Goal: Task Accomplishment & Management: Use online tool/utility

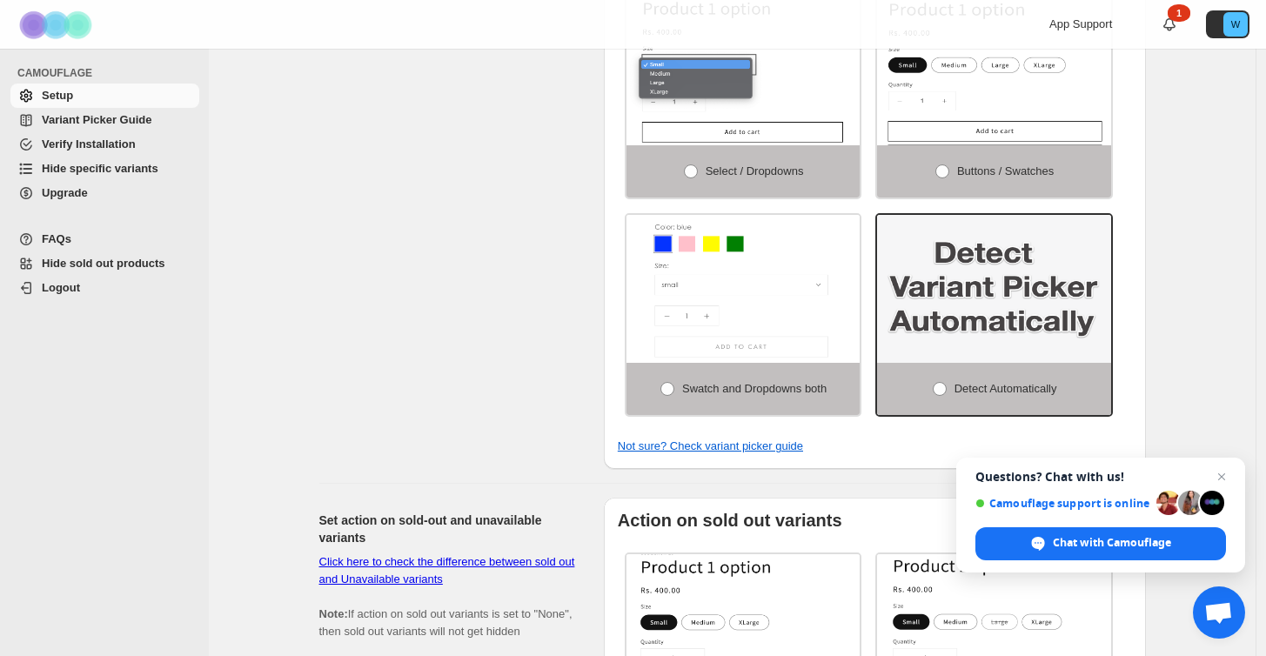
scroll to position [516, 0]
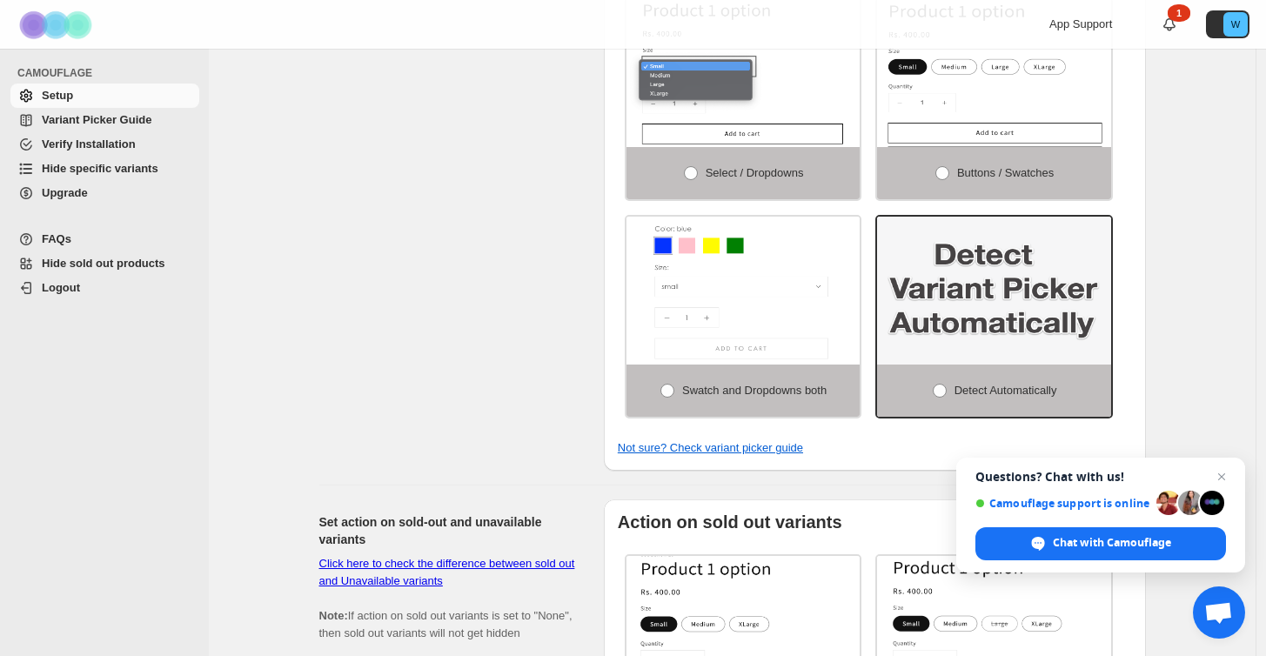
click at [81, 117] on span "Variant Picker Guide" at bounding box center [97, 119] width 110 height 13
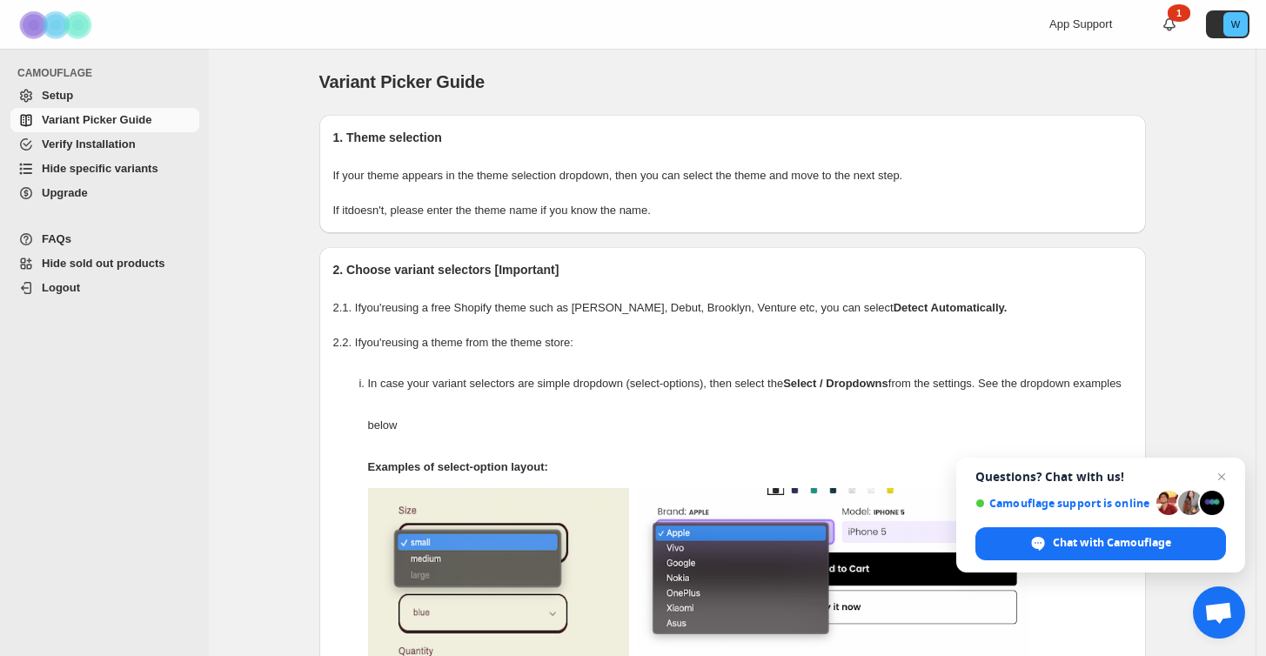
click at [112, 172] on span "Hide specific variants" at bounding box center [100, 168] width 117 height 13
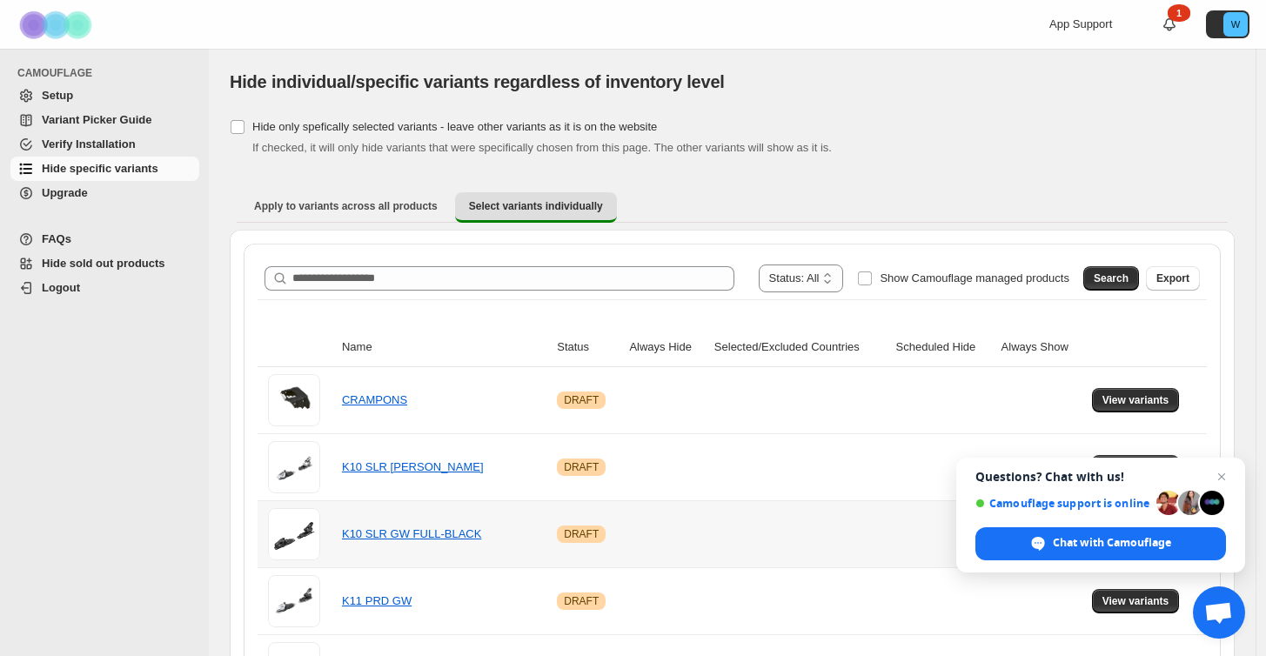
scroll to position [1, 0]
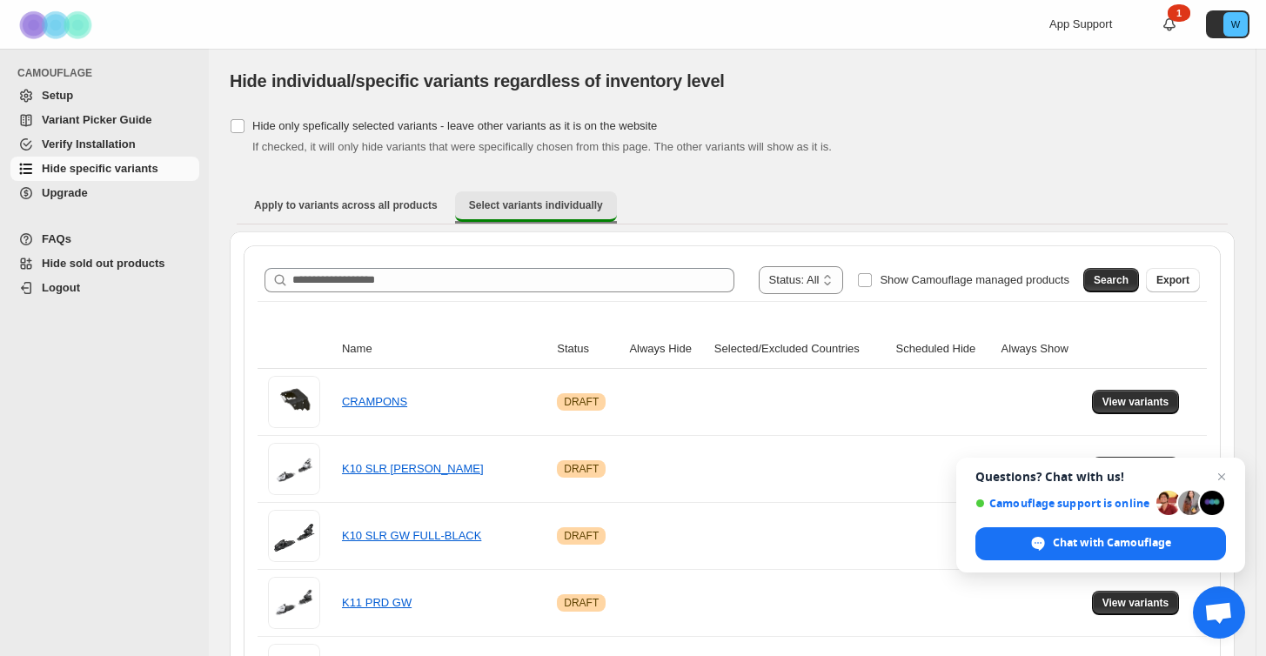
click at [500, 205] on span "Select variants individually" at bounding box center [536, 205] width 134 height 14
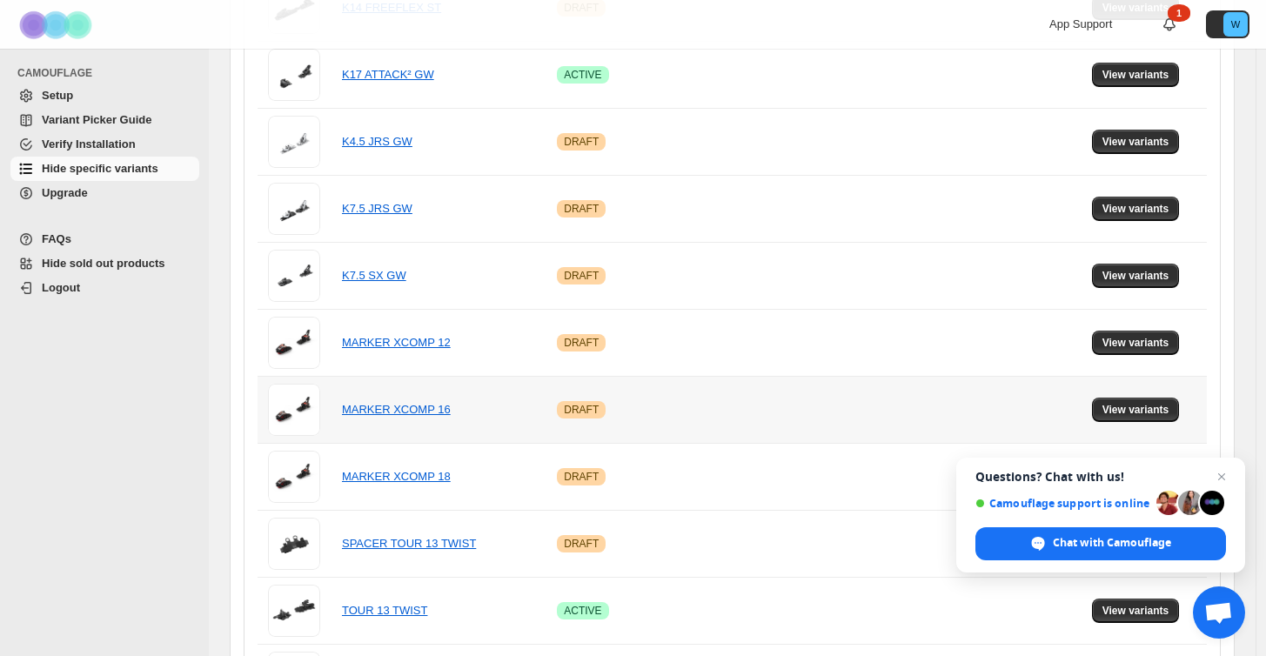
scroll to position [1064, 0]
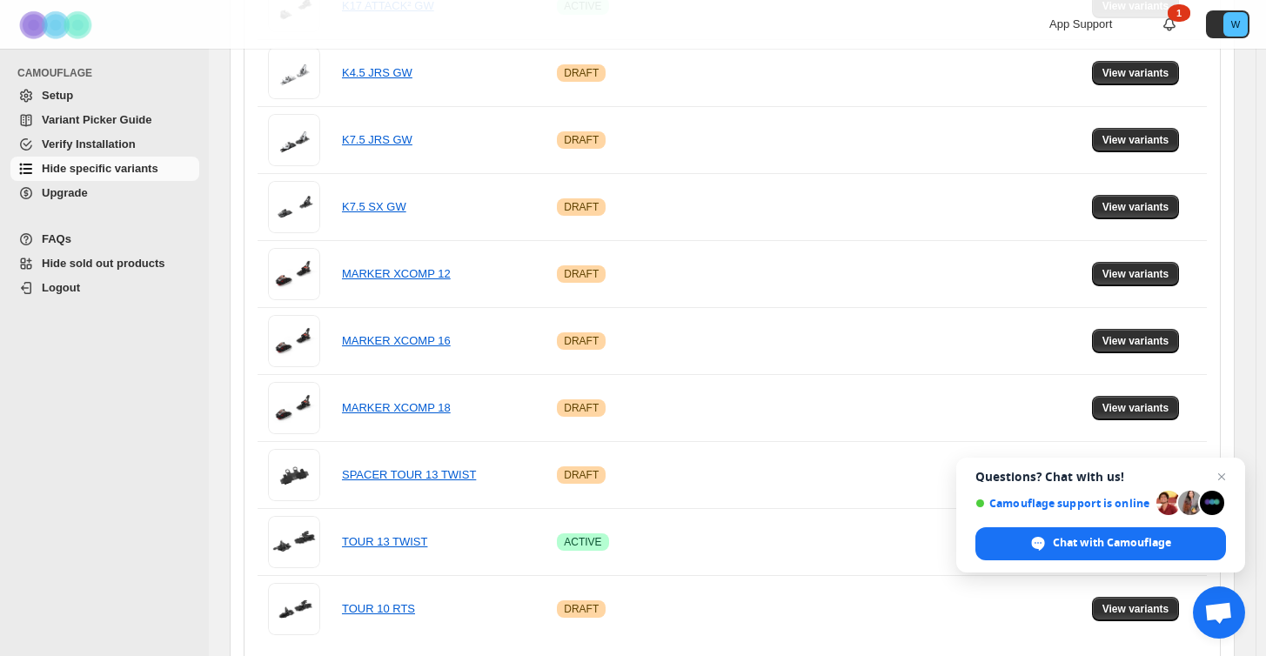
click at [77, 272] on span "Hide sold out products" at bounding box center [119, 263] width 154 height 17
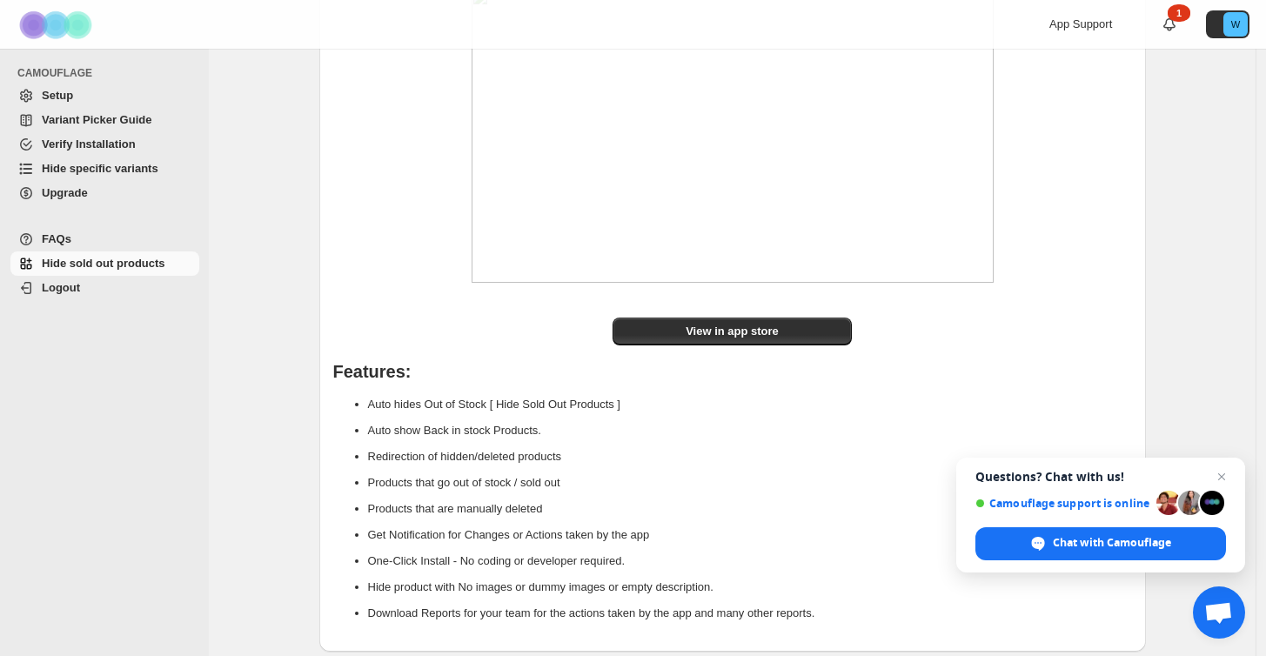
scroll to position [209, 0]
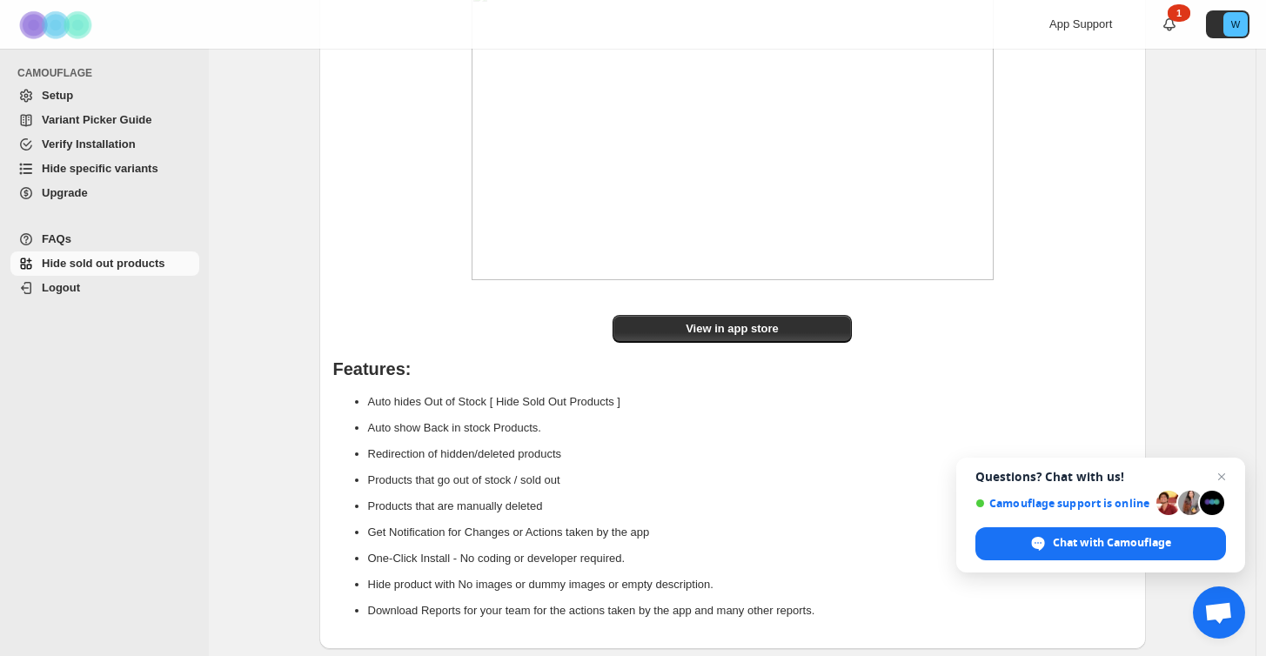
click at [102, 173] on span "Hide specific variants" at bounding box center [100, 168] width 117 height 13
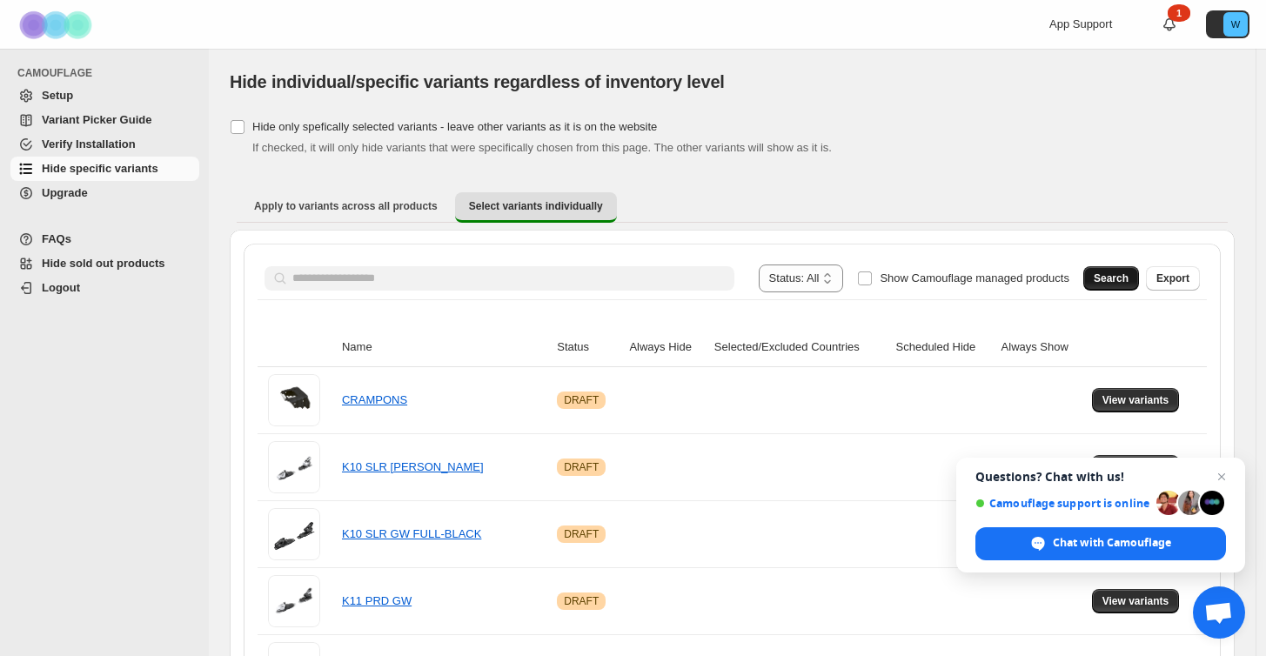
click at [1128, 276] on span "Search" at bounding box center [1111, 279] width 35 height 14
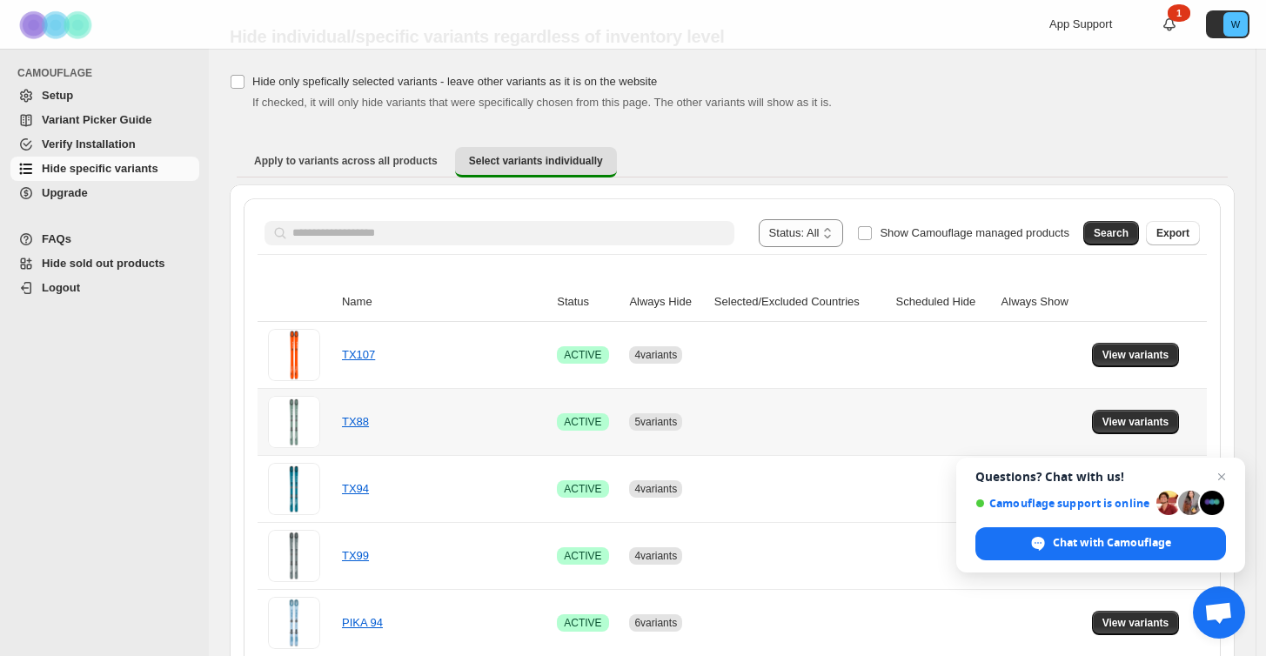
scroll to position [52, 0]
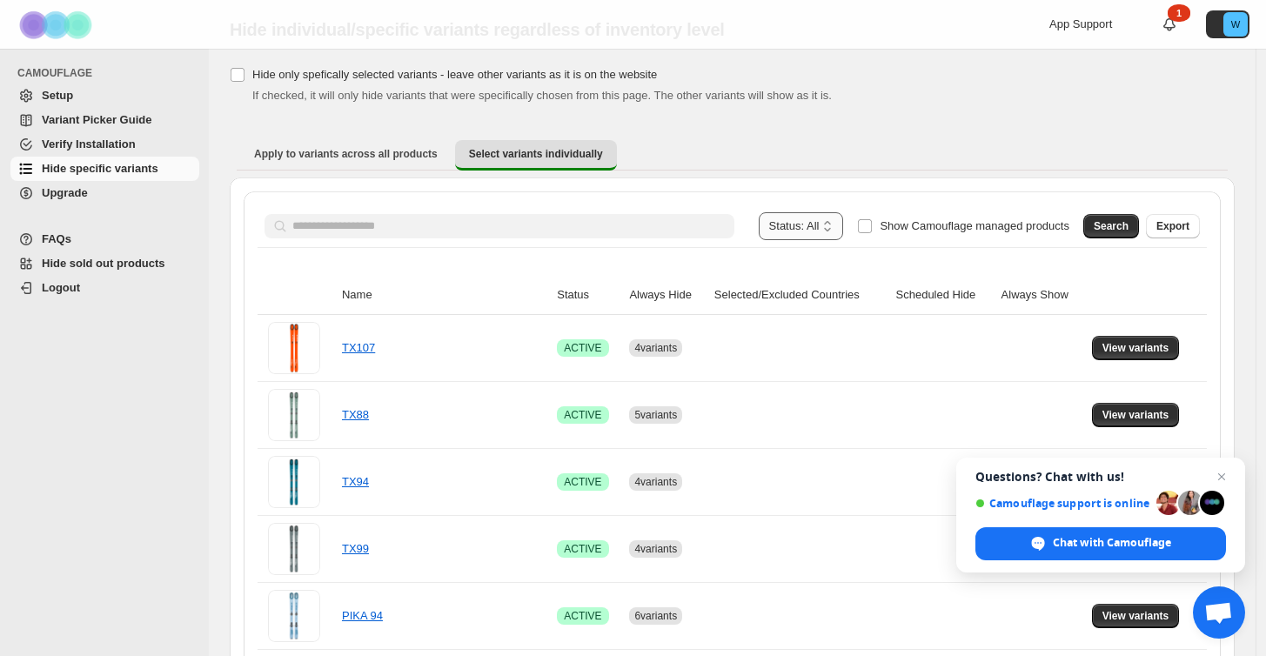
click at [814, 228] on select "**********" at bounding box center [801, 226] width 85 height 28
select select "******"
click at [774, 212] on select "**********" at bounding box center [801, 226] width 85 height 28
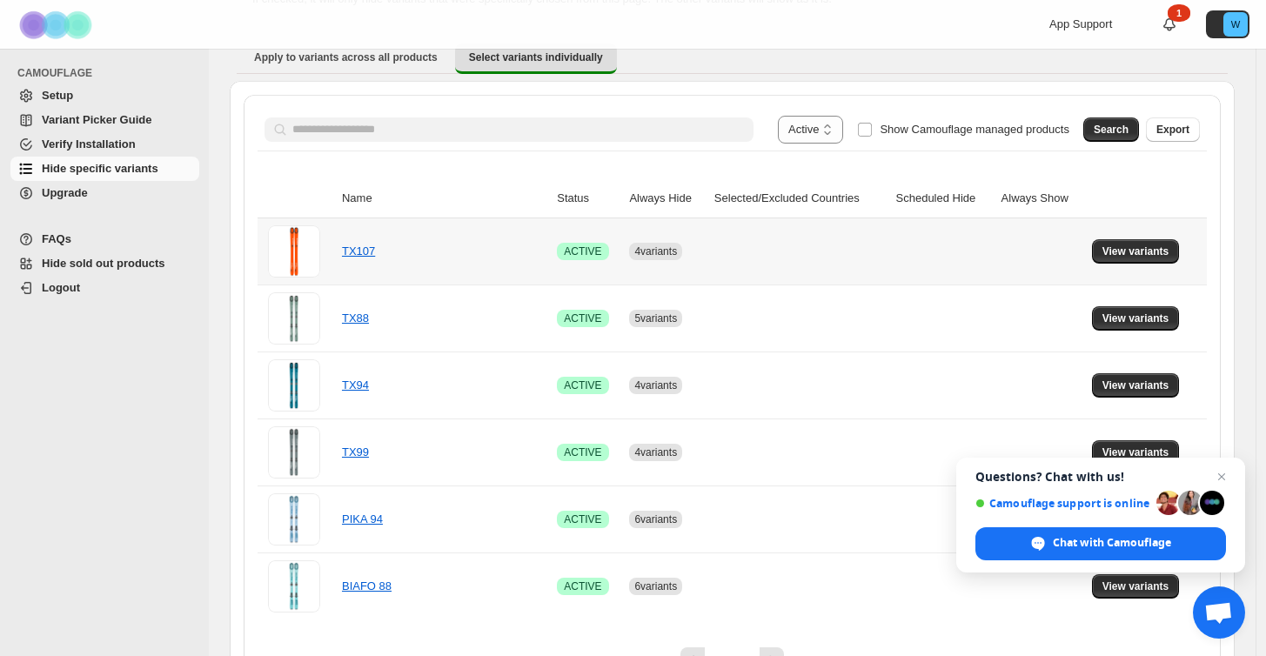
scroll to position [151, 0]
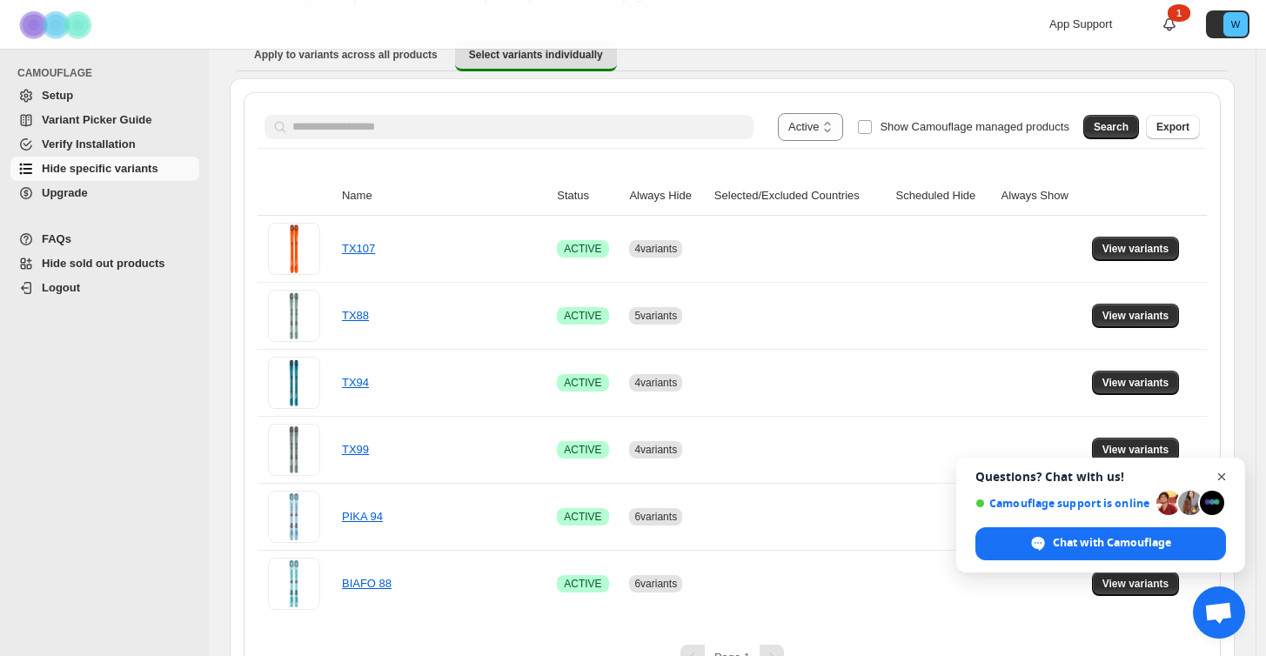
click at [1219, 474] on span "Close chat" at bounding box center [1222, 477] width 22 height 22
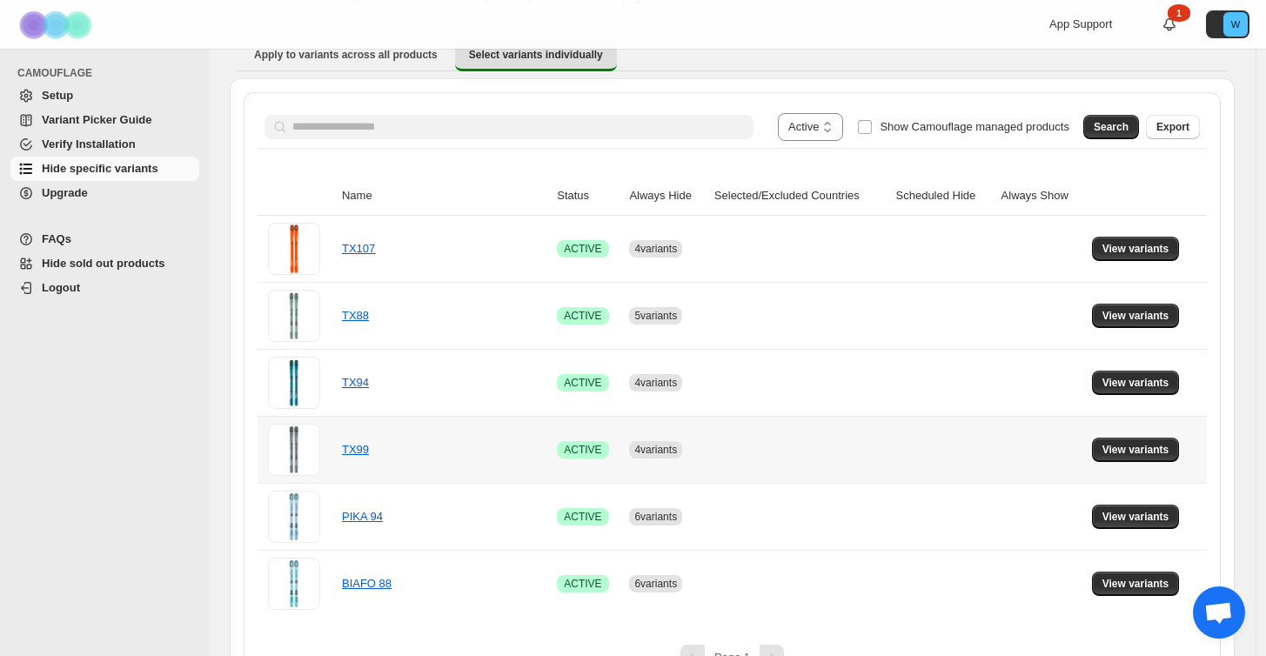
scroll to position [192, 0]
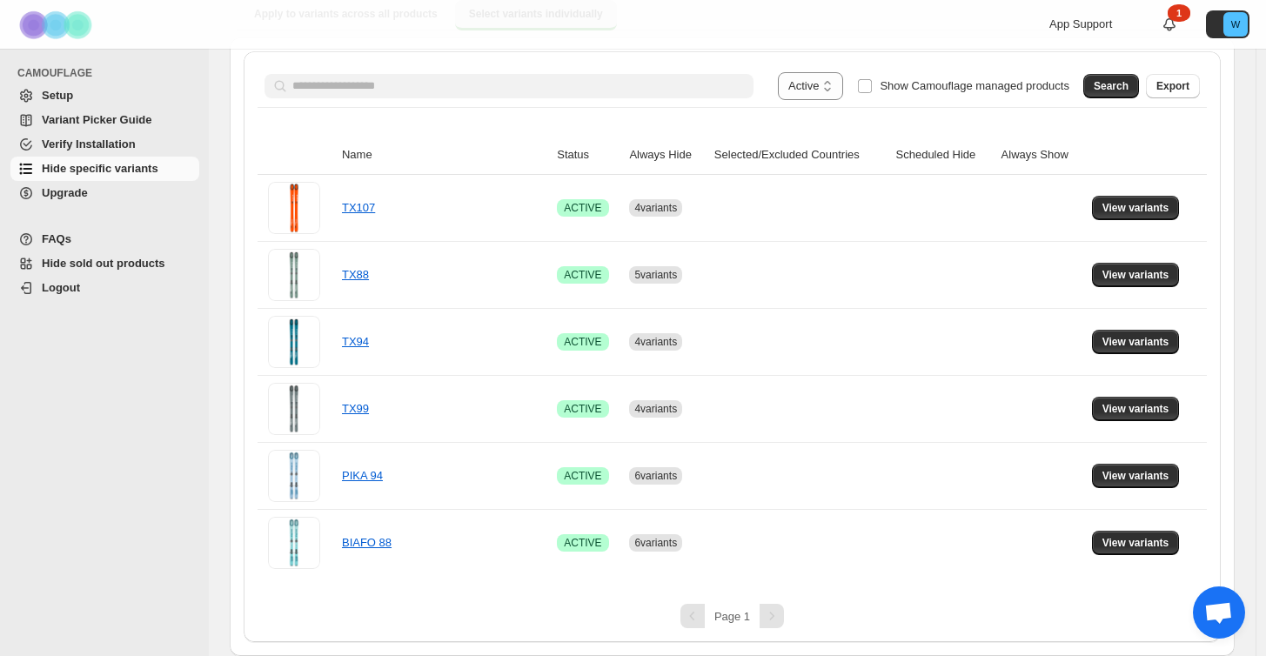
click at [777, 615] on div "Pagination" at bounding box center [772, 616] width 24 height 24
click at [571, 616] on div "Page 1" at bounding box center [732, 616] width 949 height 24
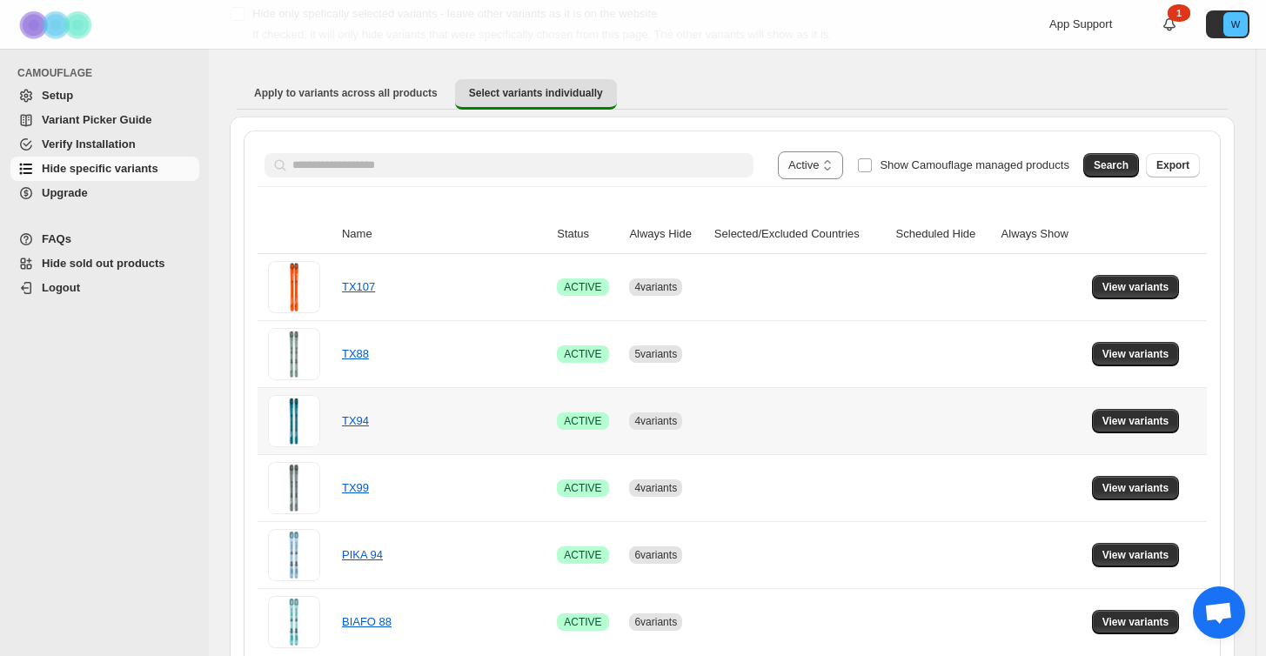
scroll to position [112, 0]
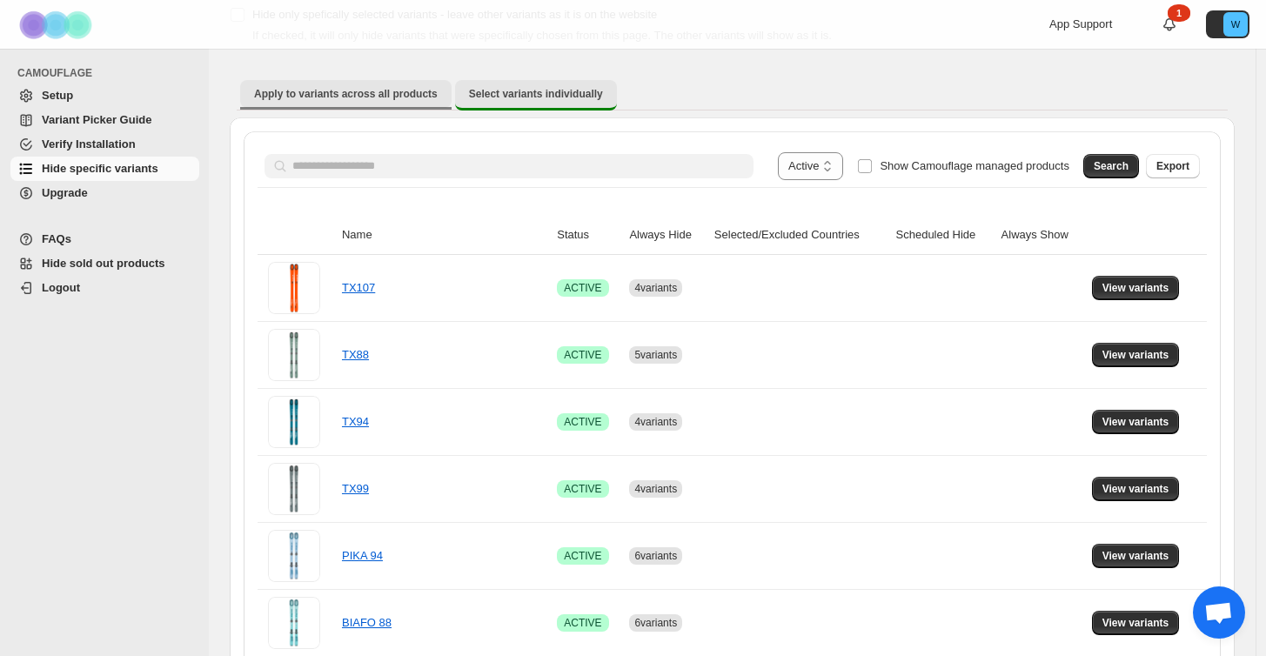
click at [373, 95] on span "Apply to variants across all products" at bounding box center [346, 94] width 184 height 14
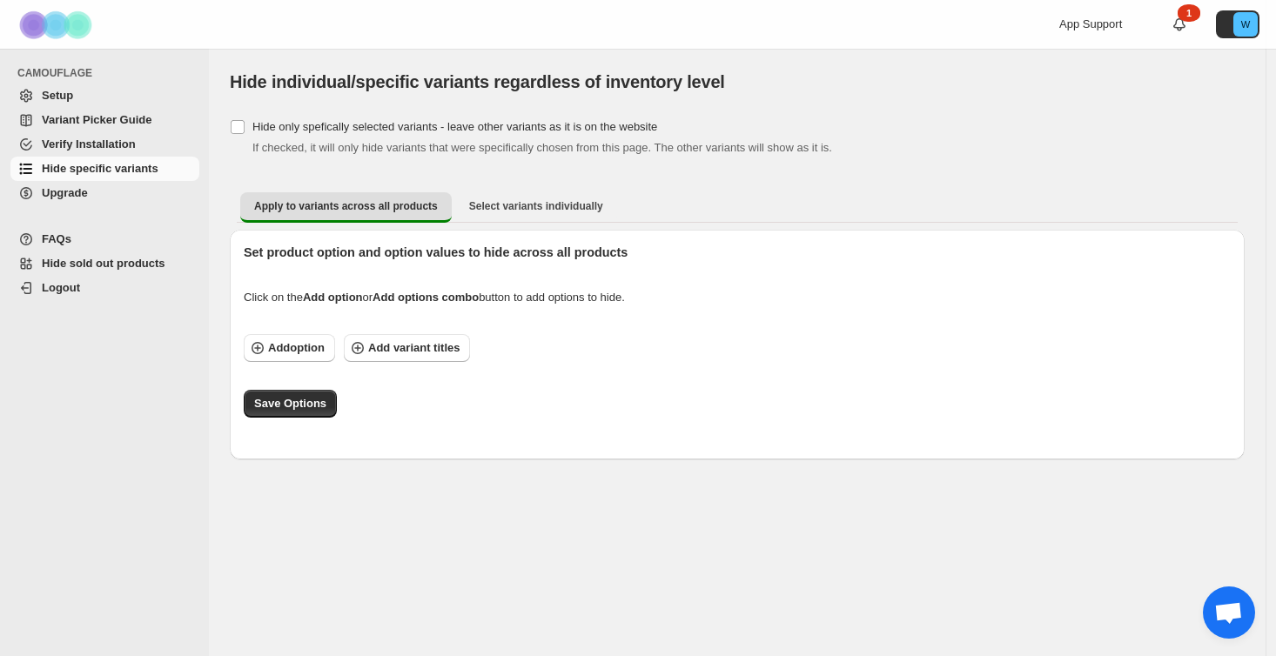
click at [93, 164] on span "Hide specific variants" at bounding box center [100, 168] width 117 height 13
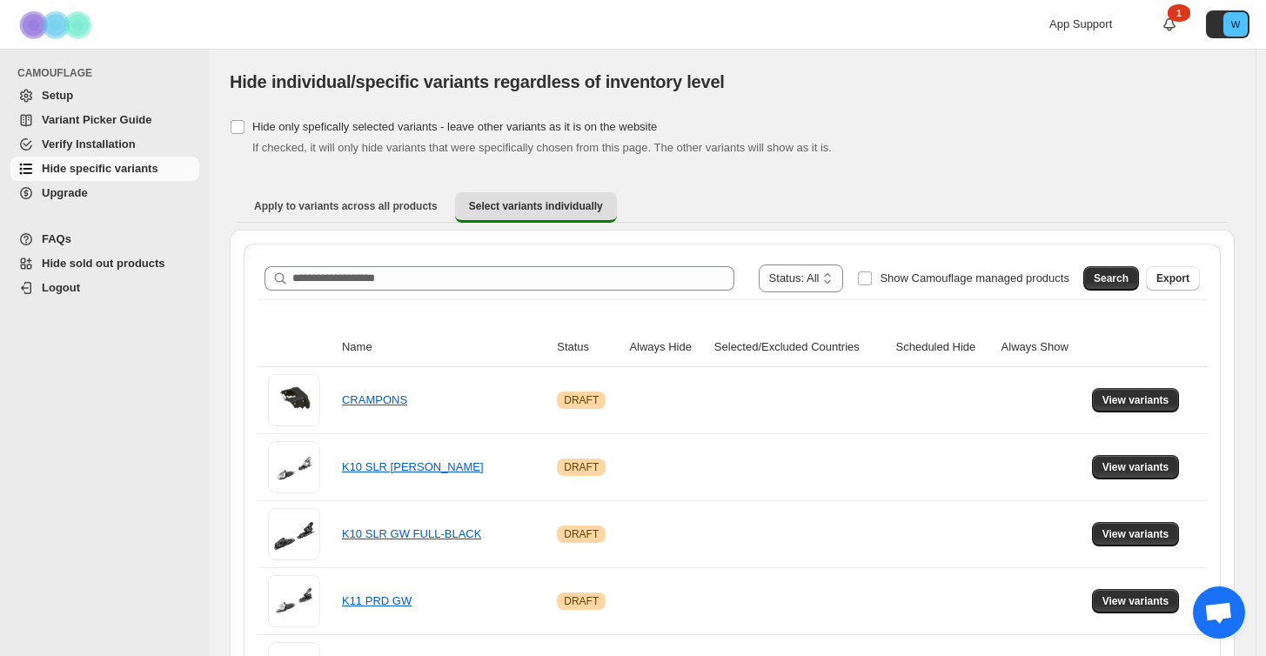
click at [855, 274] on span at bounding box center [850, 279] width 14 height 28
click at [1113, 280] on span "Search" at bounding box center [1111, 279] width 35 height 14
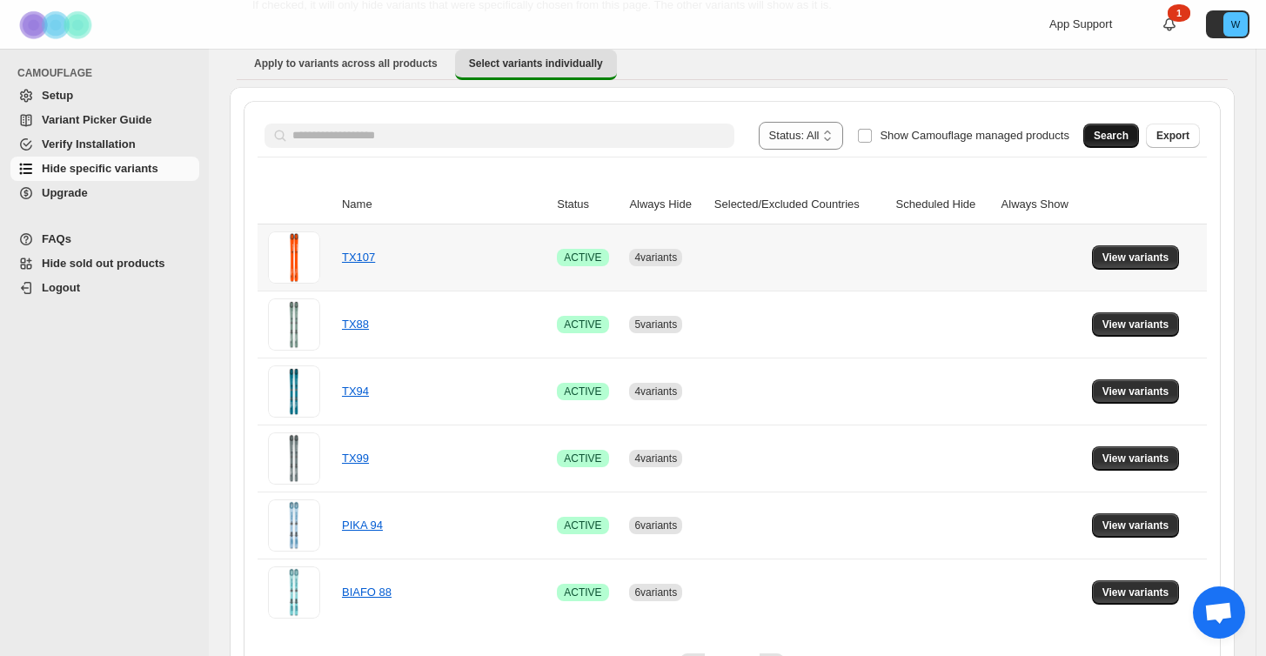
scroll to position [192, 0]
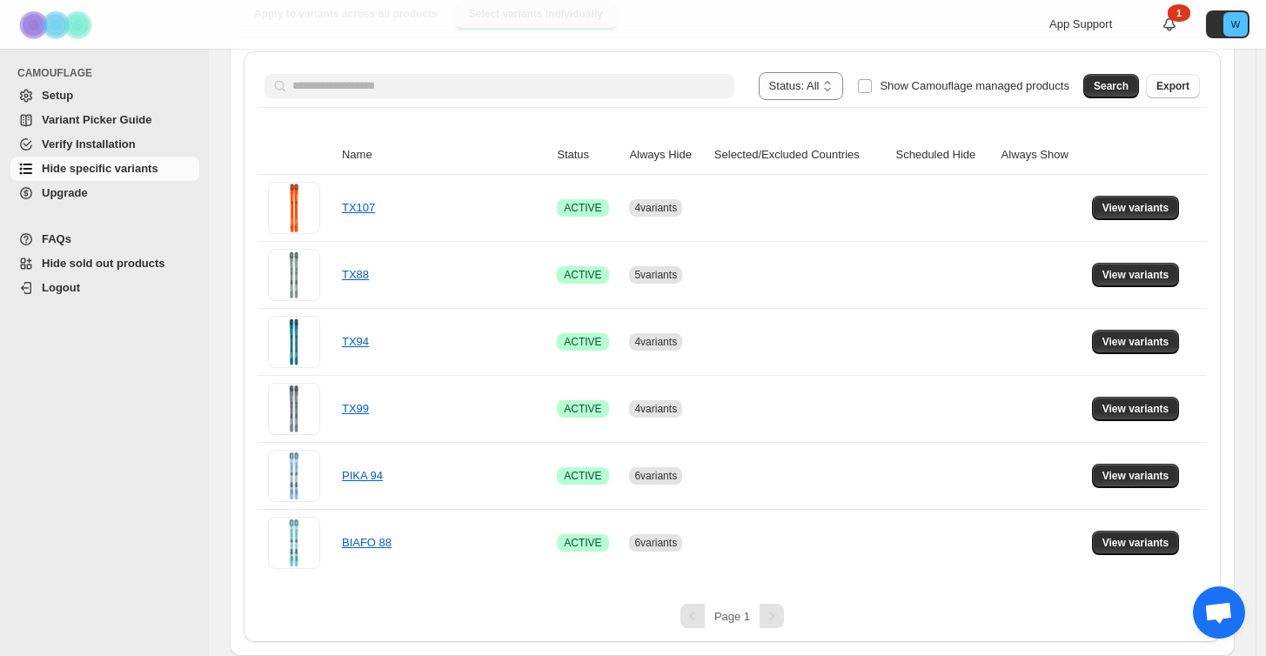
click at [70, 95] on span "Setup" at bounding box center [57, 95] width 31 height 13
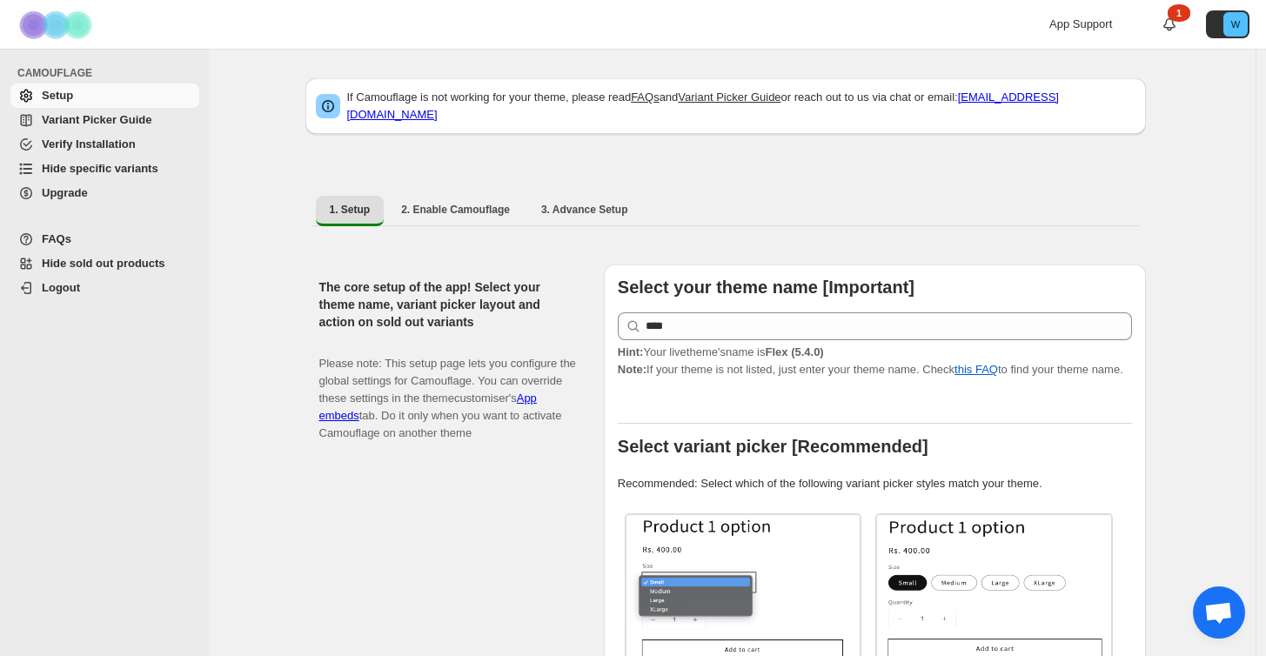
click at [1187, 13] on div "1" at bounding box center [1179, 12] width 23 height 17
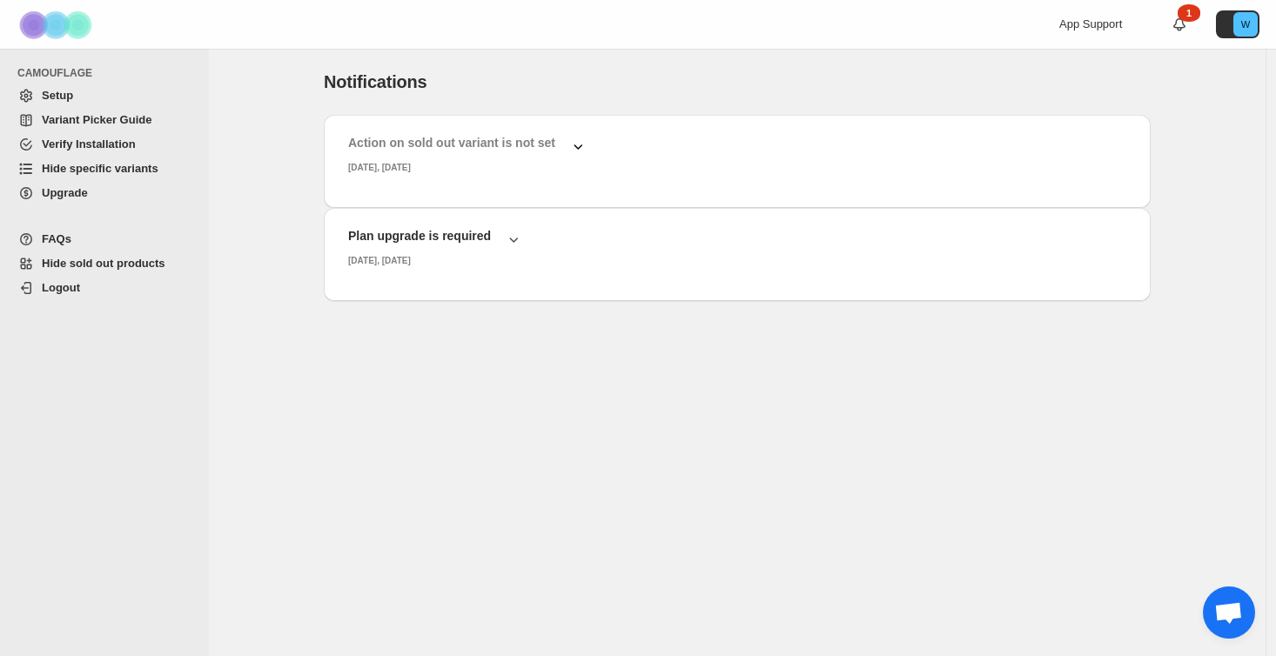
click at [579, 147] on icon "button" at bounding box center [577, 145] width 17 height 17
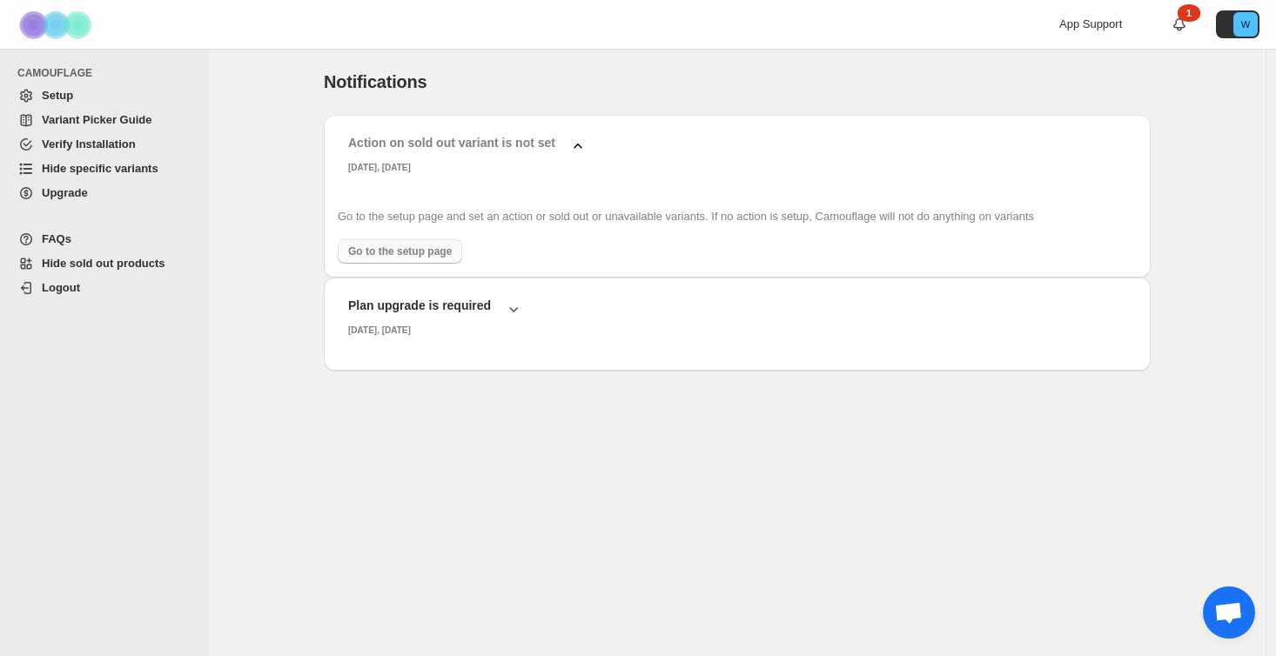
click at [433, 251] on span "Go to the setup page" at bounding box center [400, 252] width 104 height 14
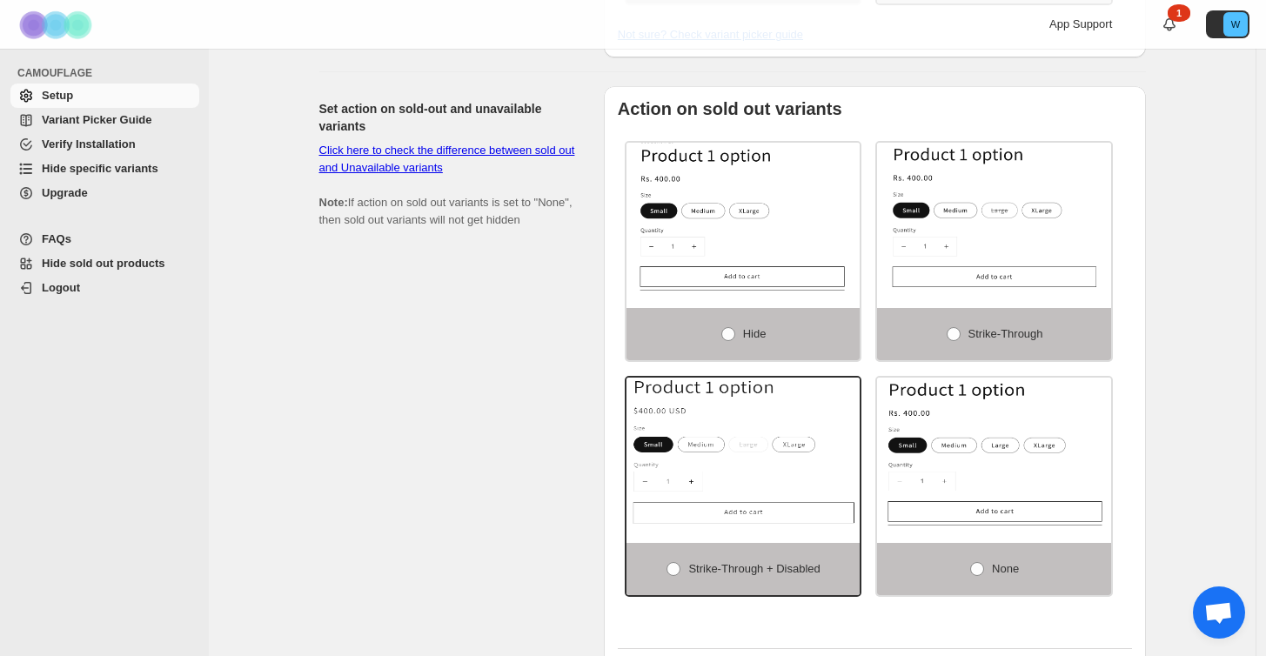
scroll to position [934, 0]
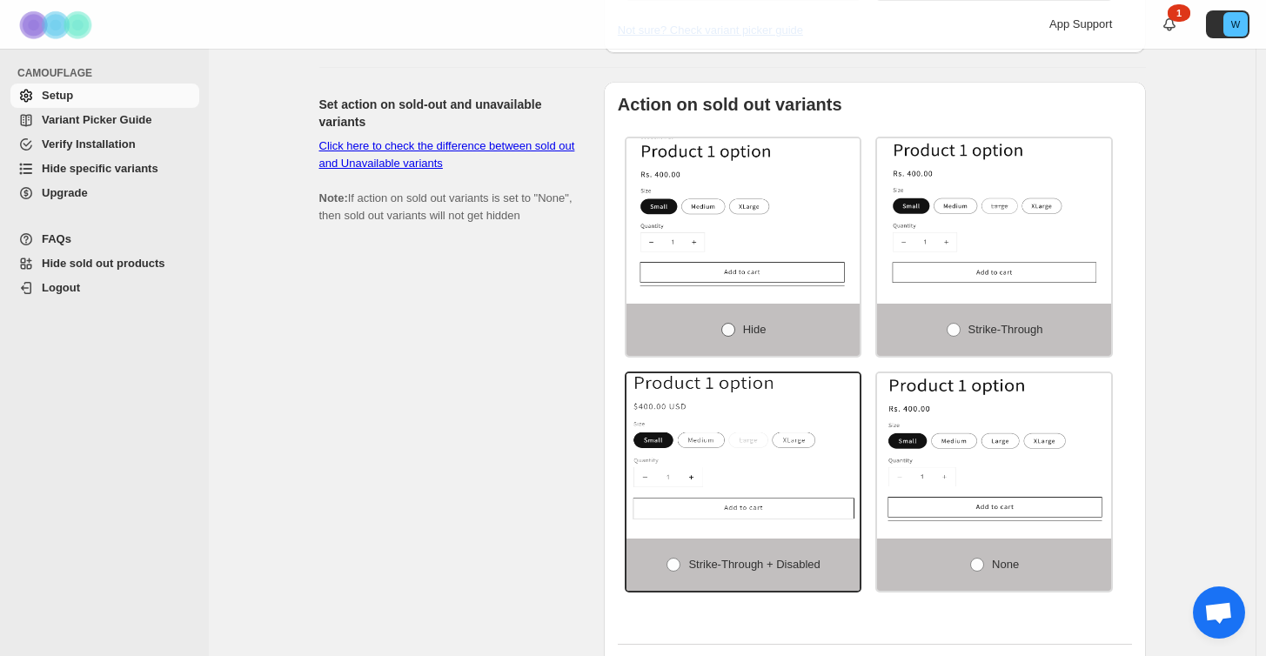
click at [734, 337] on span at bounding box center [728, 330] width 14 height 14
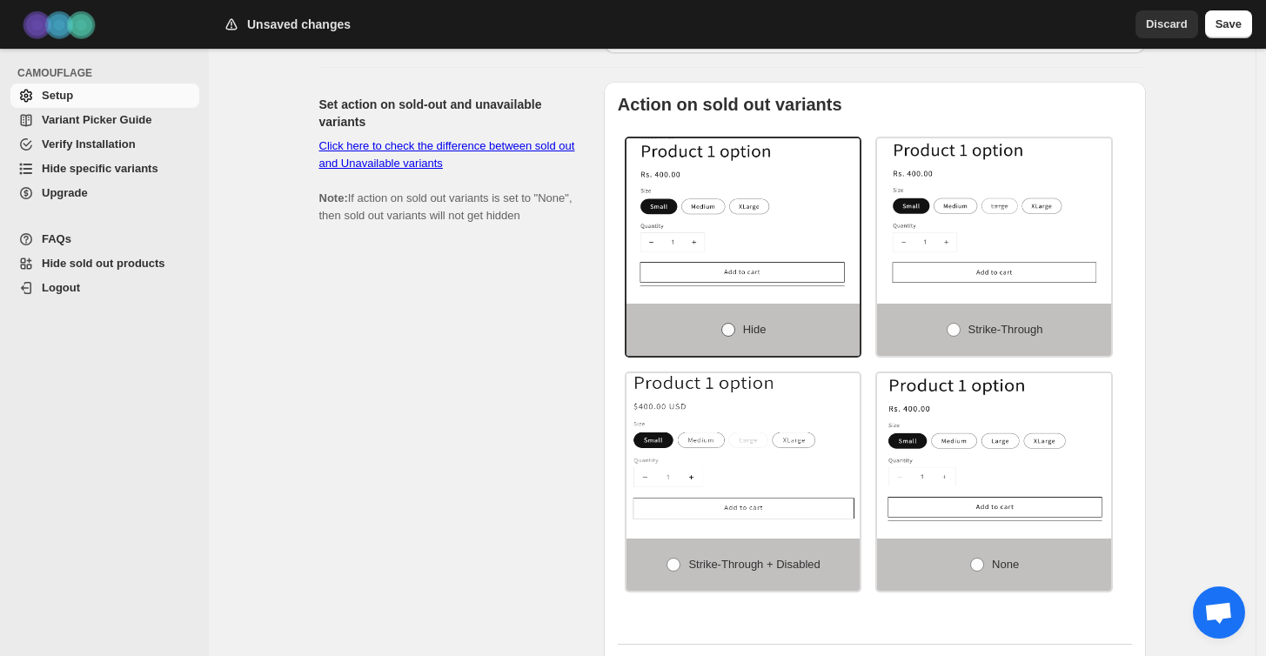
click at [735, 337] on span at bounding box center [728, 330] width 14 height 14
click at [500, 343] on div "Set action on sold-out and unavailable variants Click here to check the differe…" at bounding box center [454, 425] width 271 height 687
click at [1168, 35] on button "Discard" at bounding box center [1167, 24] width 63 height 28
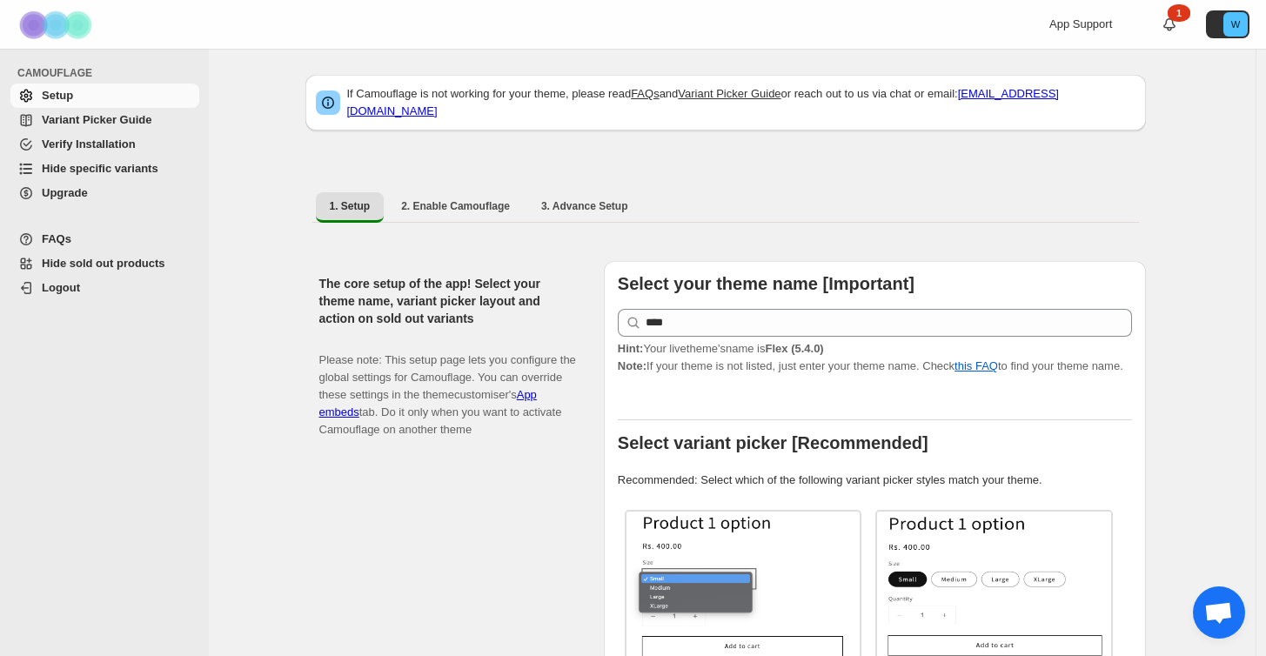
scroll to position [0, 0]
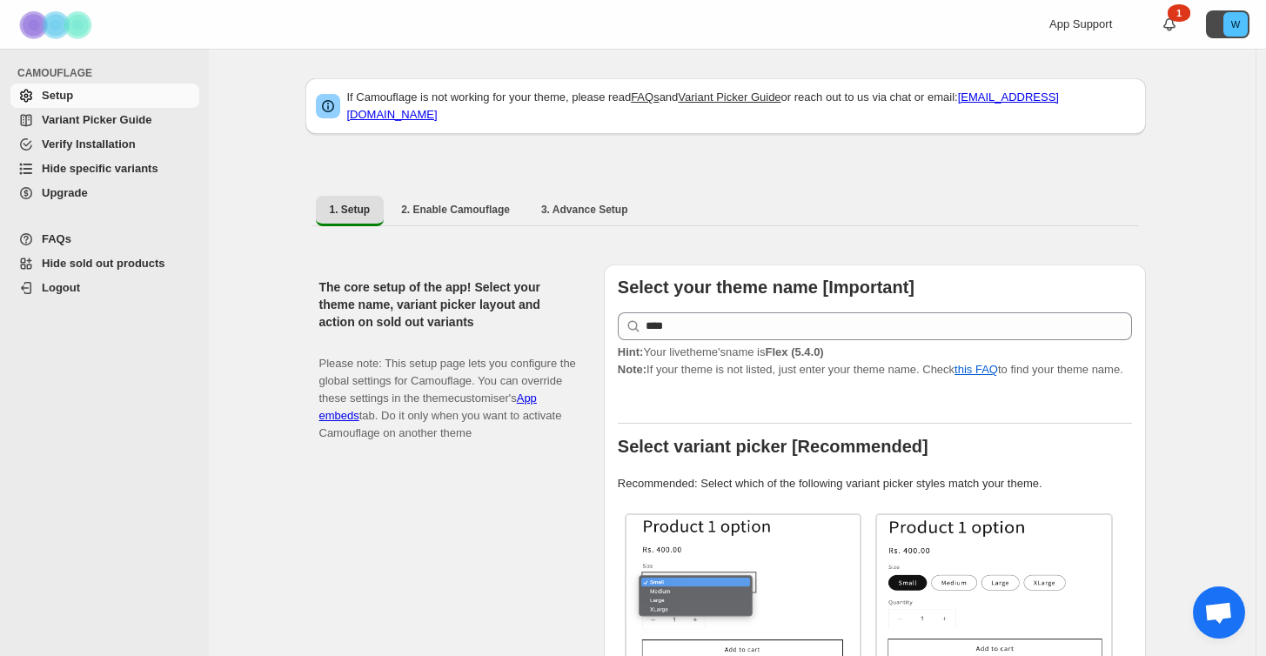
click at [1219, 25] on button "W" at bounding box center [1228, 24] width 44 height 28
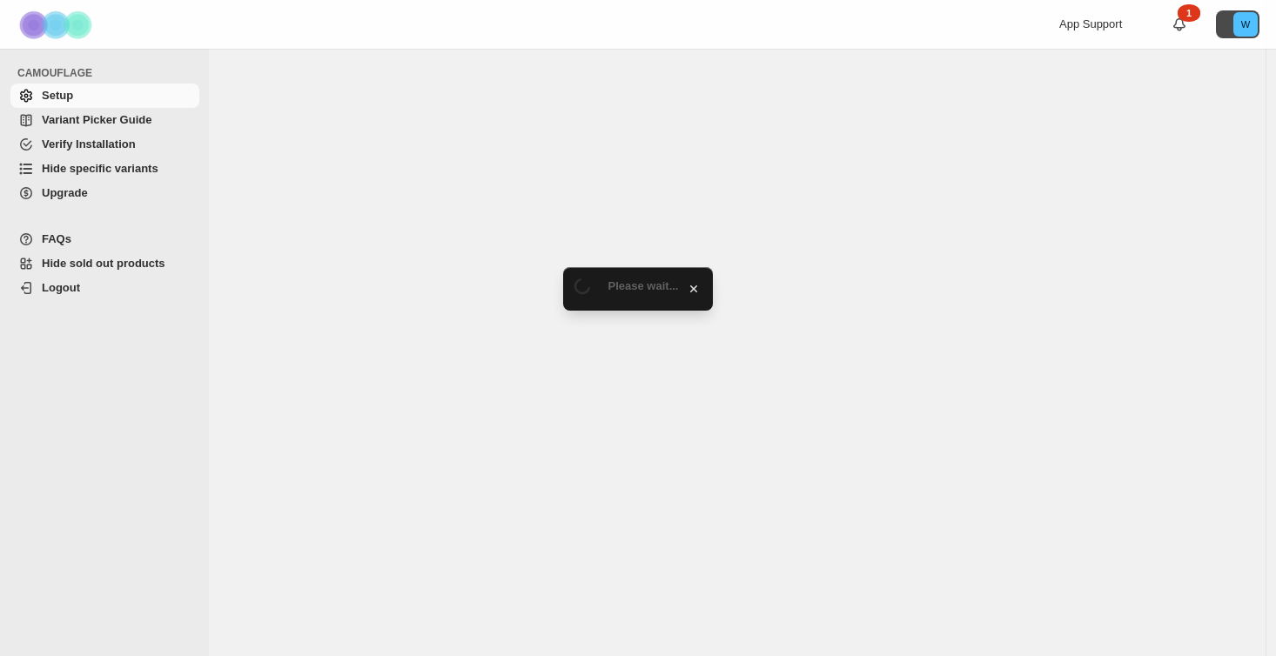
click at [1240, 30] on icon "W" at bounding box center [1245, 24] width 24 height 24
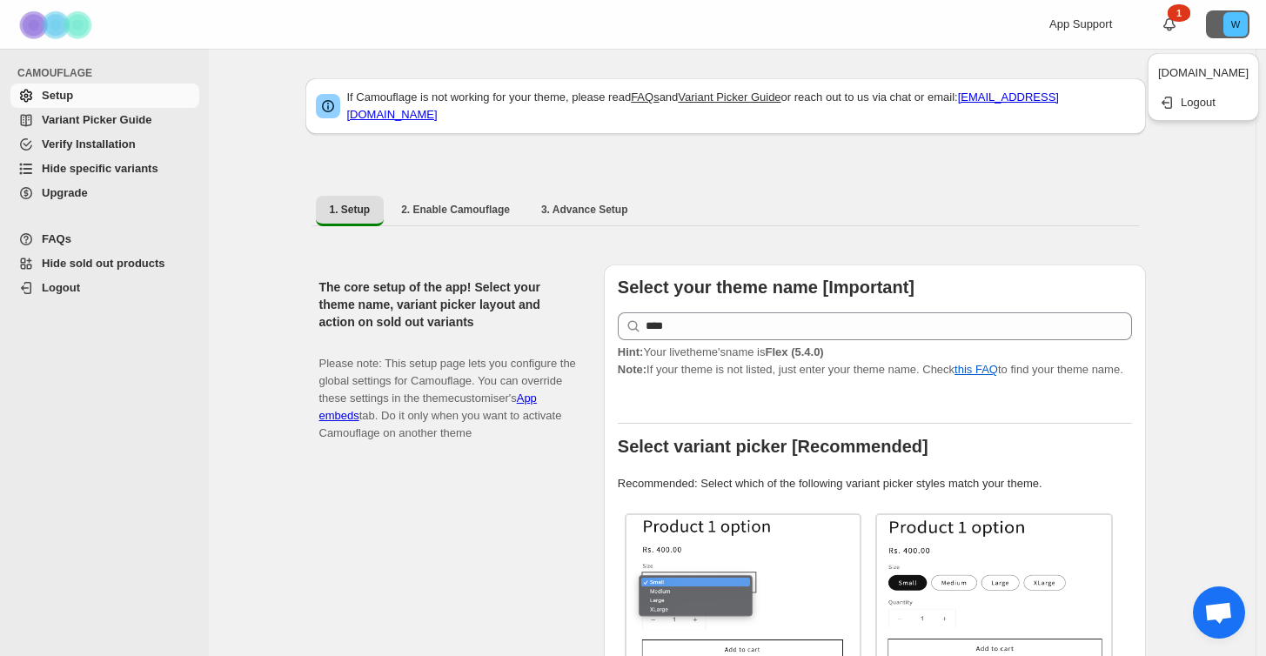
click at [470, 203] on span "2. Enable Camouflage" at bounding box center [455, 210] width 109 height 14
select select "**********"
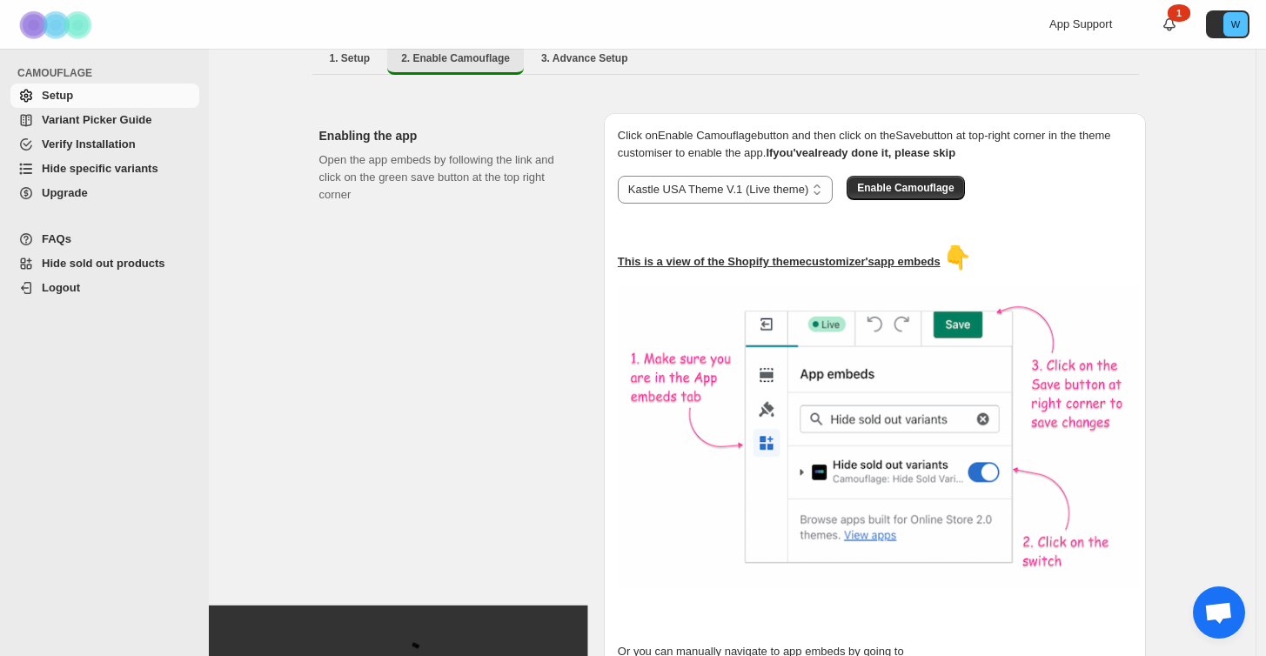
scroll to position [152, 0]
click at [1240, 28] on text "W" at bounding box center [1236, 24] width 10 height 10
click at [1213, 197] on div "**********" at bounding box center [732, 392] width 1047 height 993
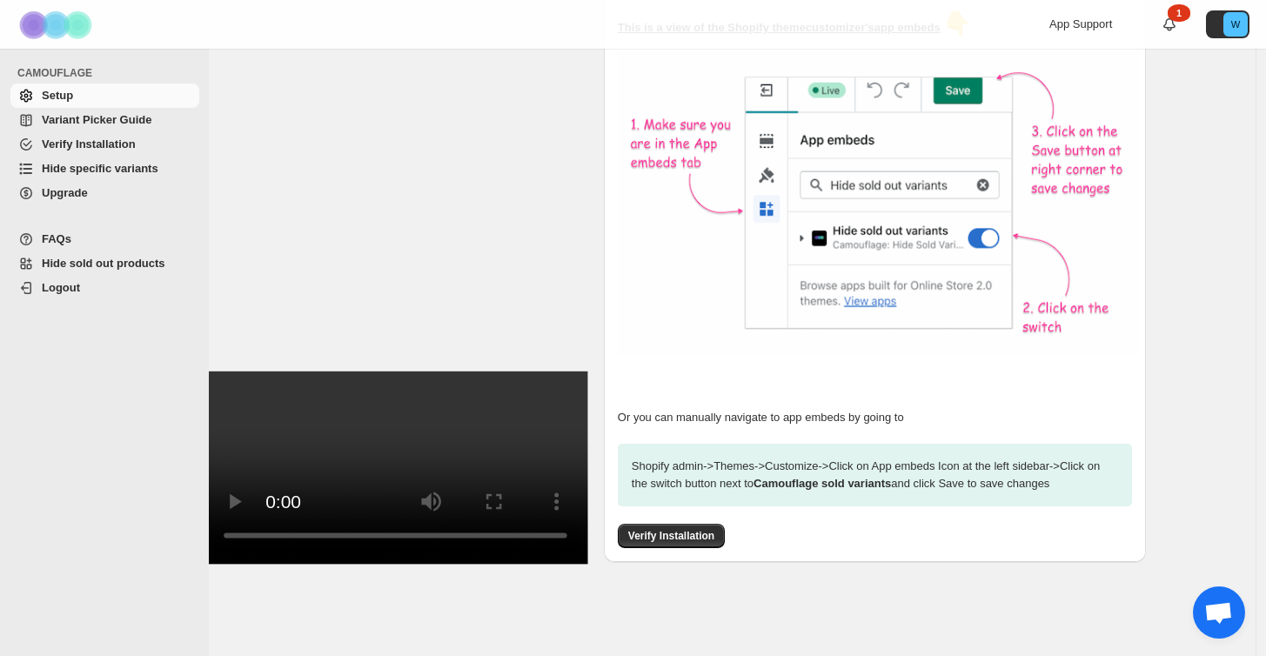
scroll to position [389, 0]
click at [411, 143] on div "Open the app embeds by following the link and click on the green save button at…" at bounding box center [447, 227] width 257 height 621
